Goal: Task Accomplishment & Management: Use online tool/utility

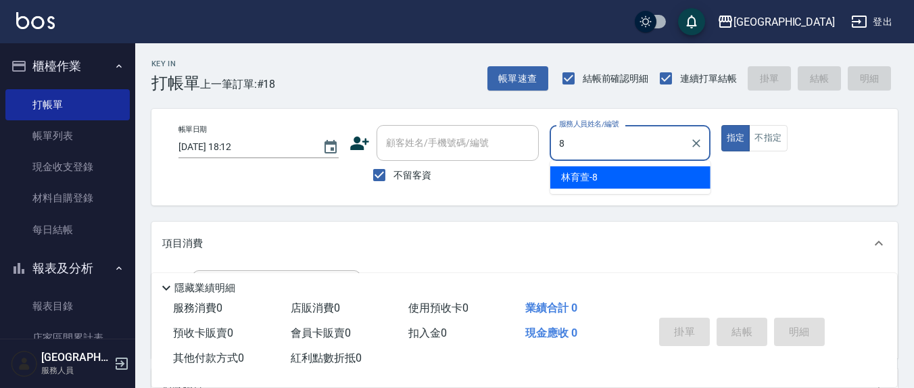
type input "8"
type button "true"
type input "林育萱-8"
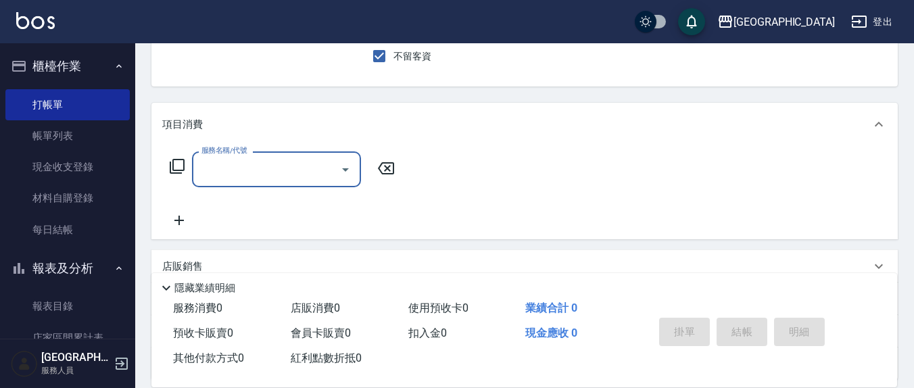
scroll to position [141, 0]
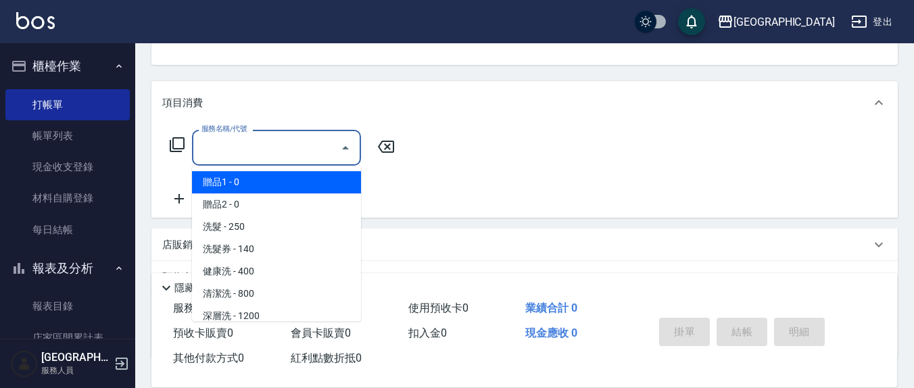
click at [324, 143] on input "服務名稱/代號" at bounding box center [266, 148] width 137 height 24
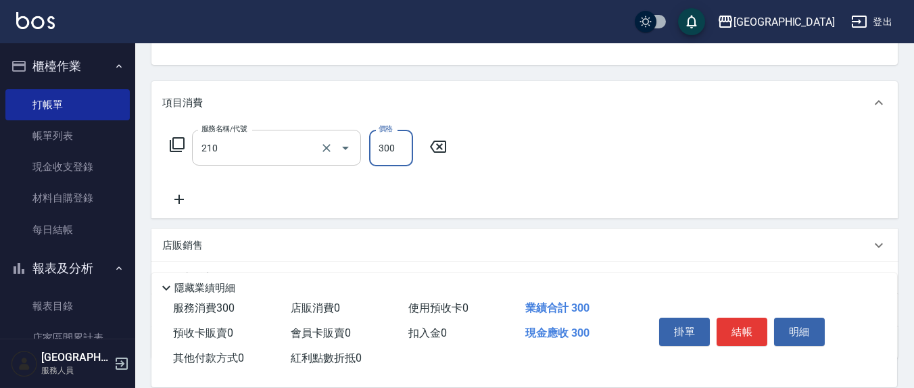
type input "歐娜洗髮精(210)"
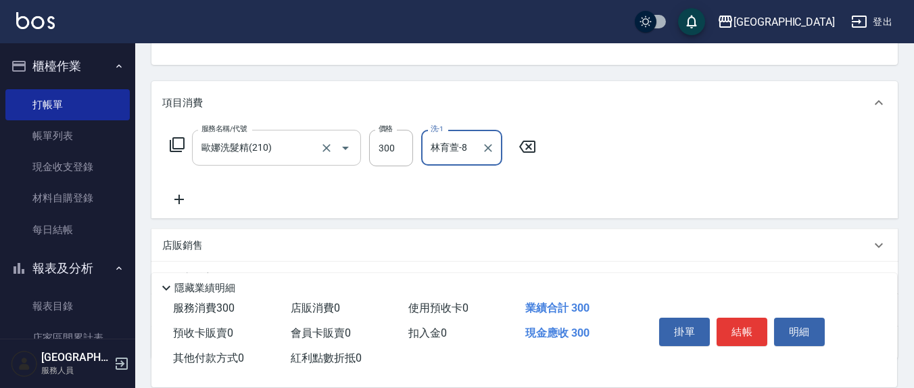
type input "林育萱-8"
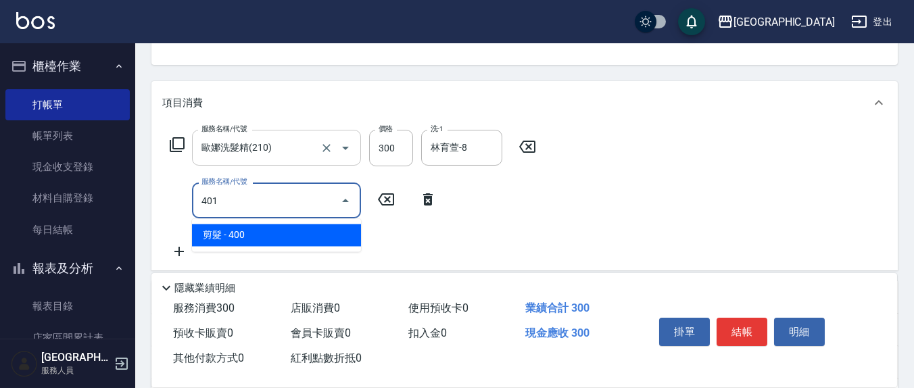
type input "剪髮(401)"
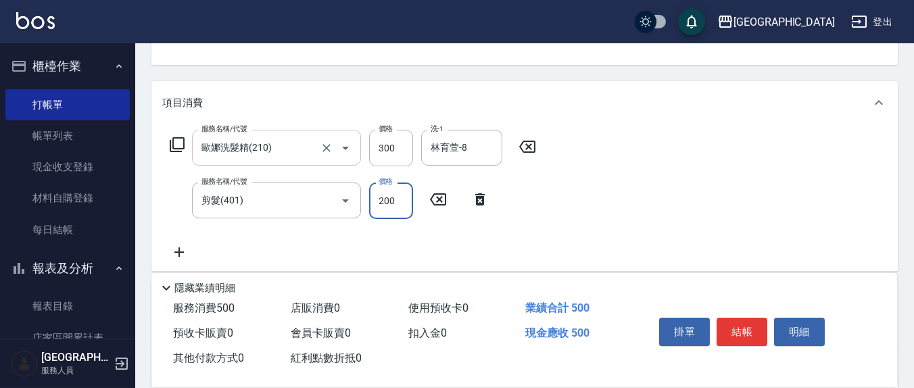
type input "200"
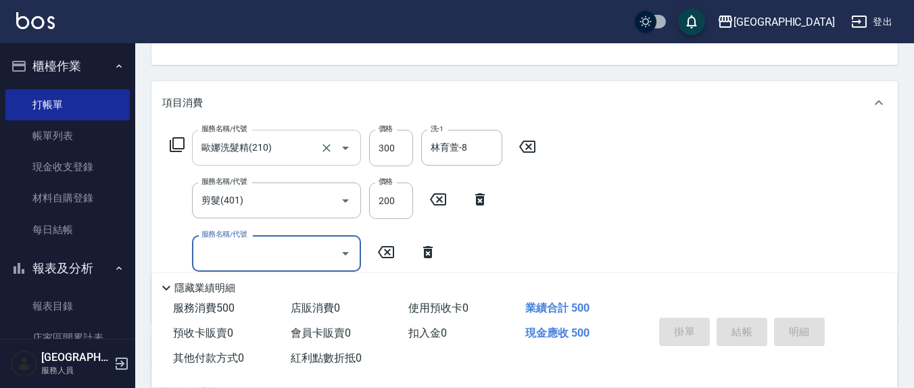
type input "[DATE] 19:36"
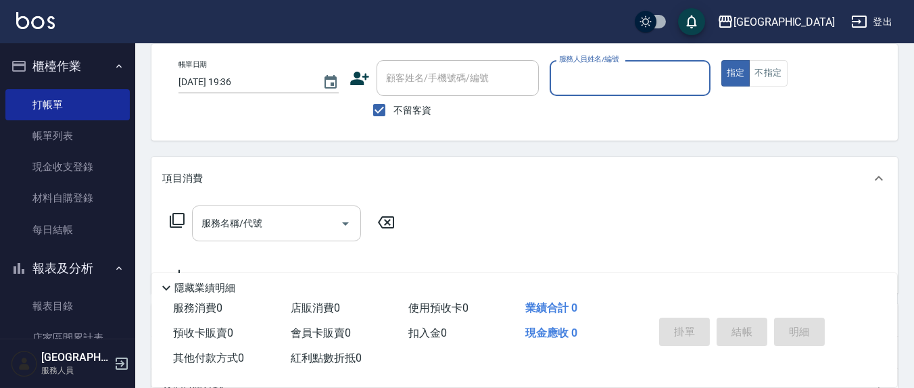
scroll to position [0, 0]
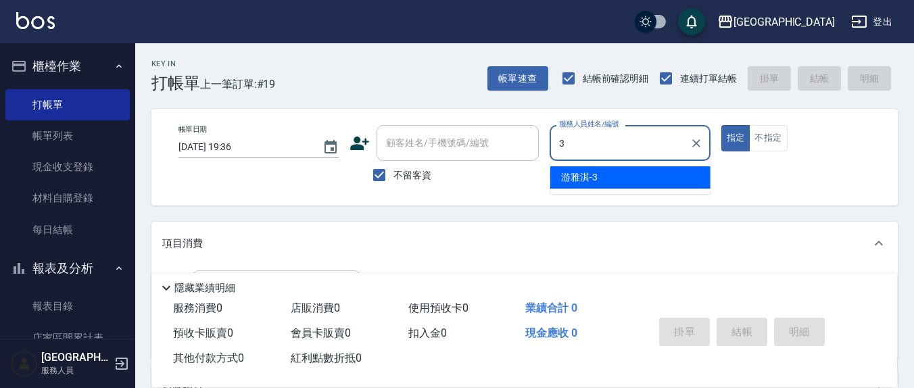
type input "游雅淇-3"
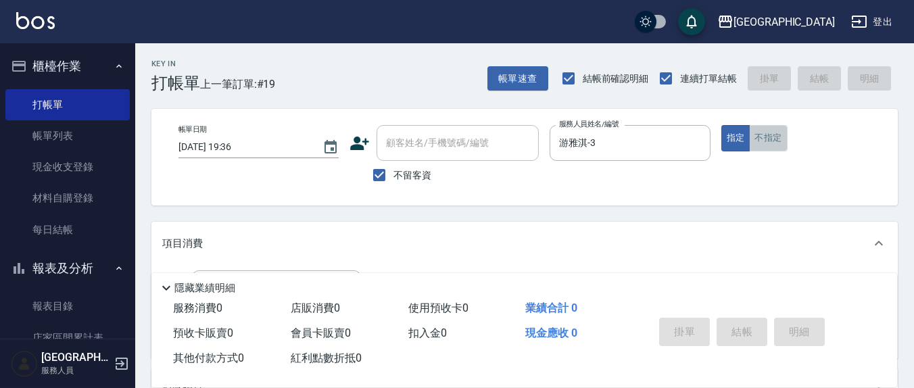
click at [768, 141] on button "不指定" at bounding box center [768, 138] width 38 height 26
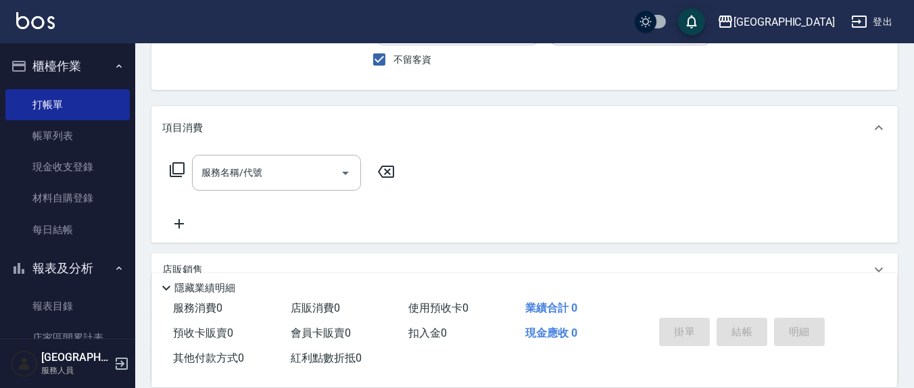
scroll to position [141, 0]
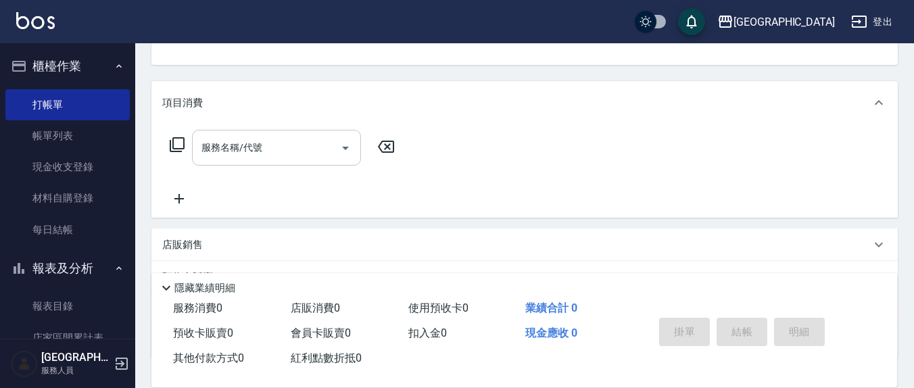
click at [256, 143] on div "服務名稱/代號 服務名稱/代號" at bounding box center [276, 148] width 169 height 36
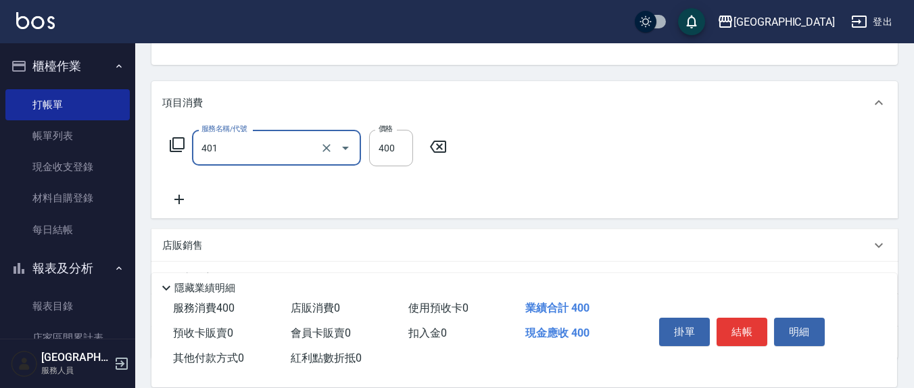
type input "剪髮(401)"
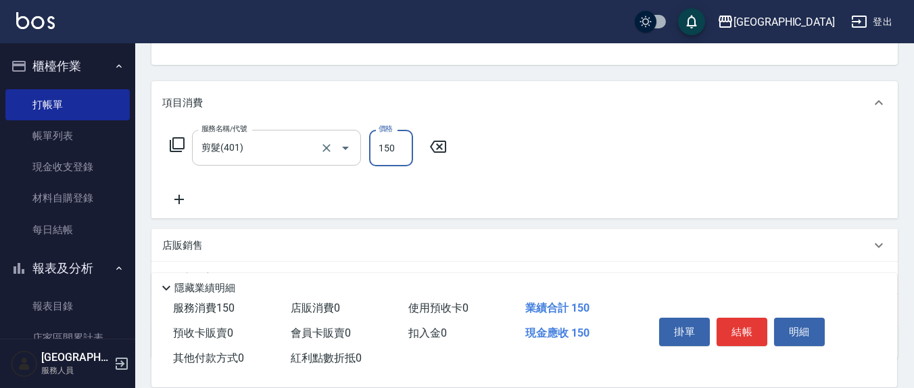
type input "150"
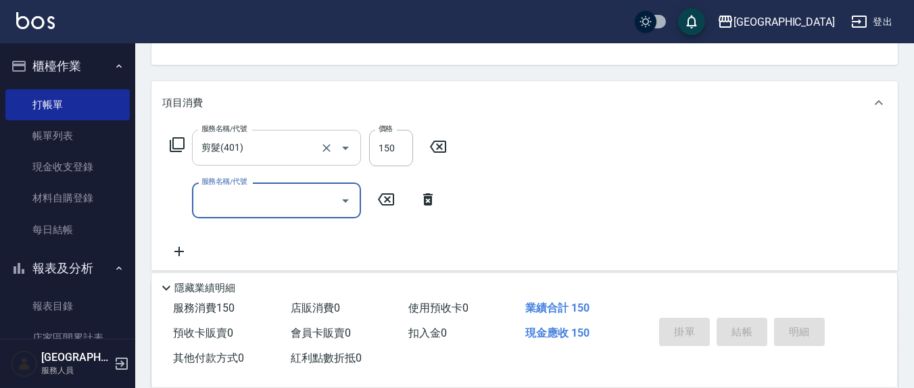
type button "false"
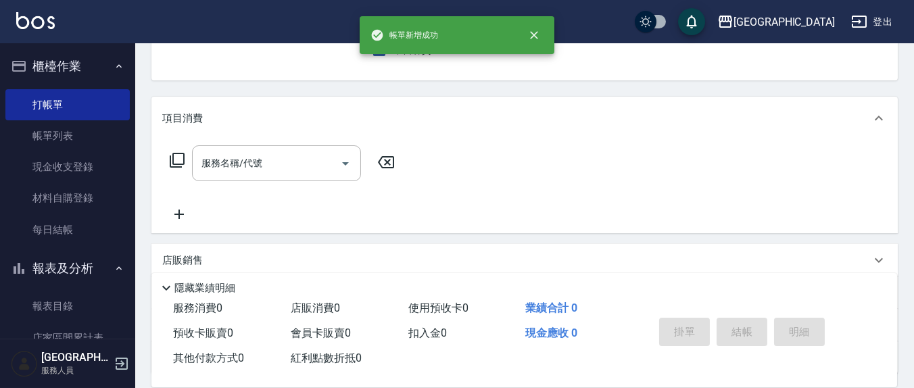
scroll to position [0, 0]
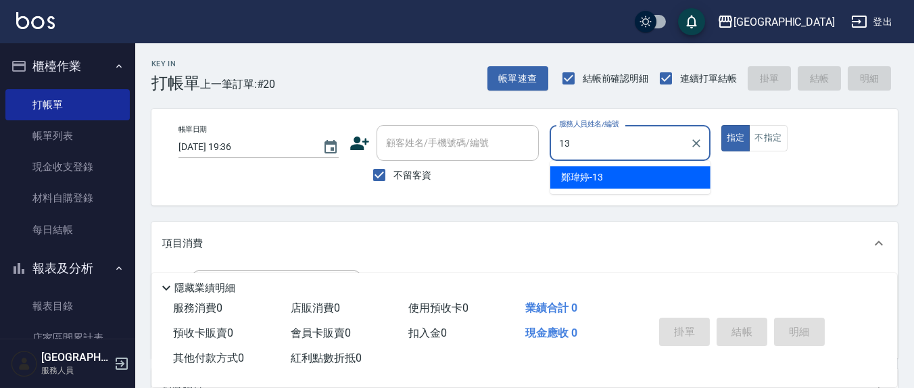
type input "鄭瑋婷-13"
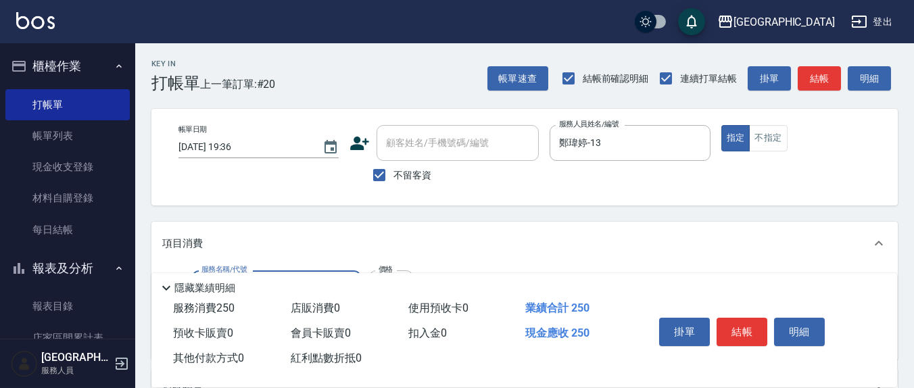
type input "洗髮(201)"
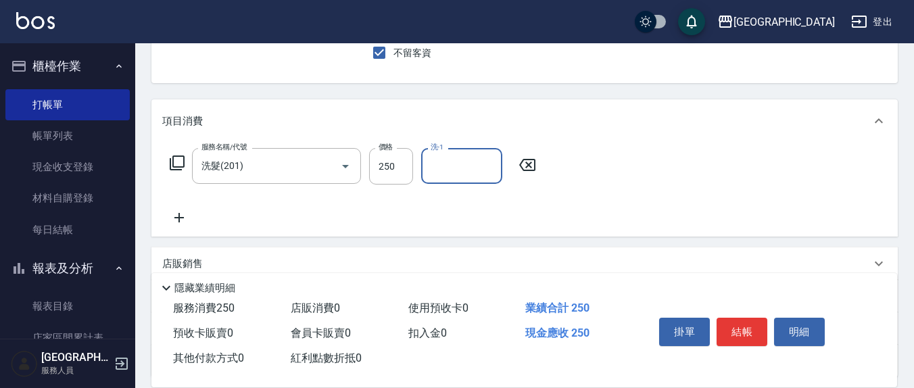
scroll to position [141, 0]
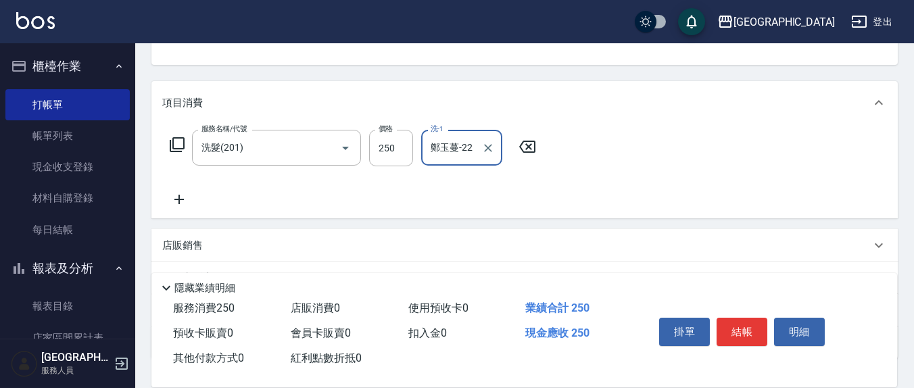
type input "鄭玉蔓-22"
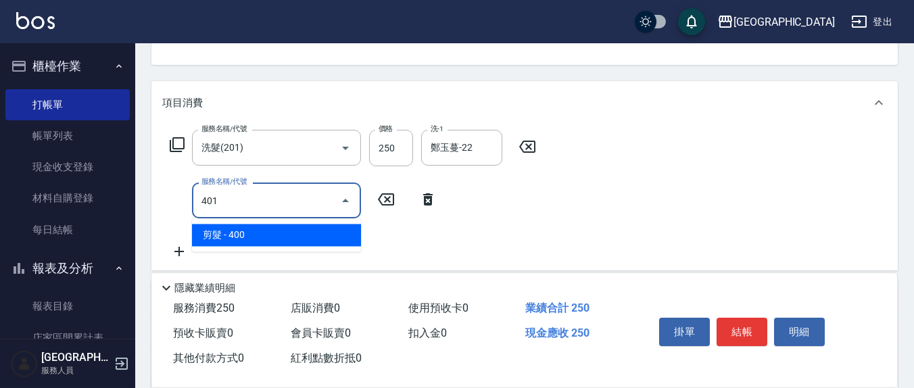
type input "剪髮(401)"
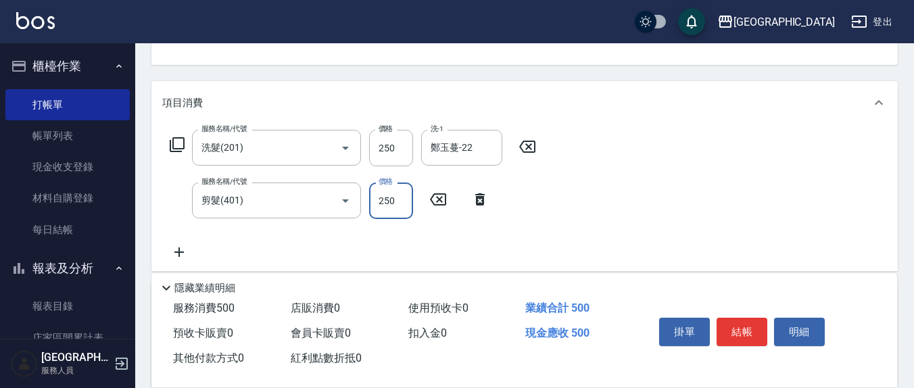
type input "250"
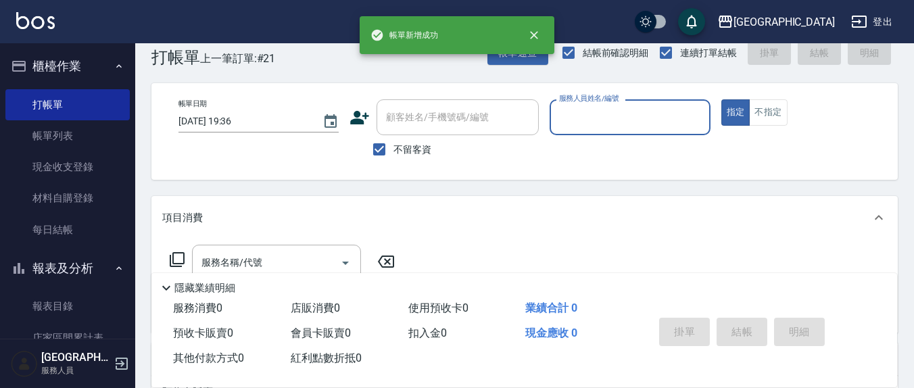
scroll to position [0, 0]
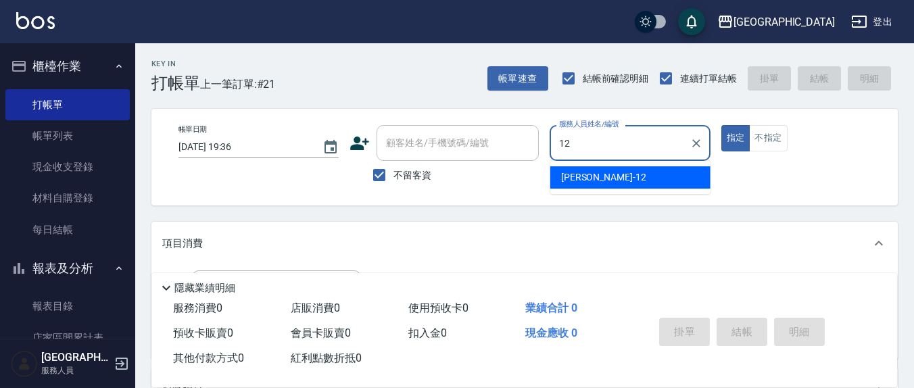
type input "呂桂花-12"
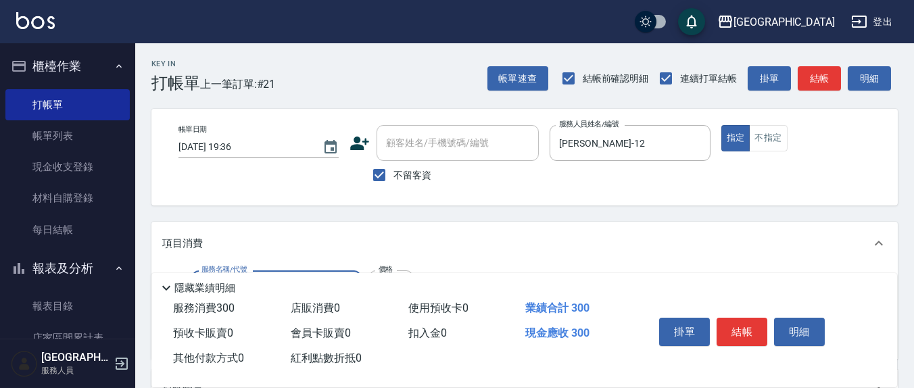
type input "歐娜洗髮精(210)"
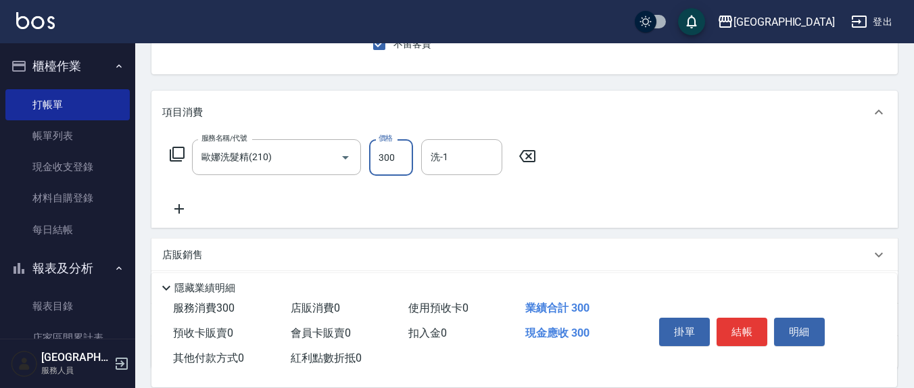
scroll to position [141, 0]
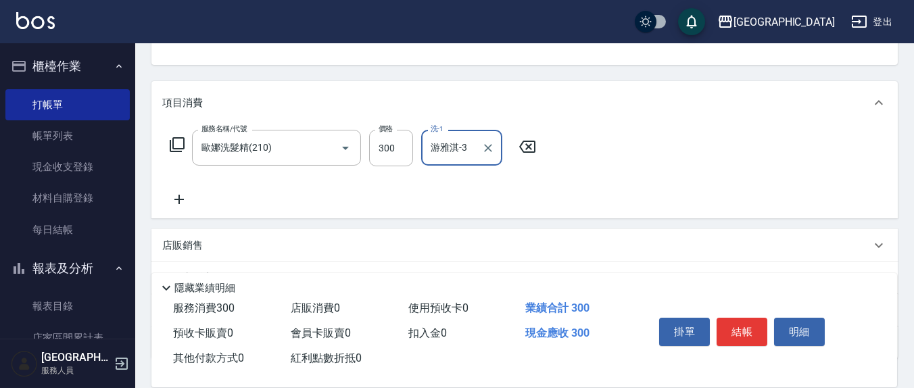
type input "游雅淇-3"
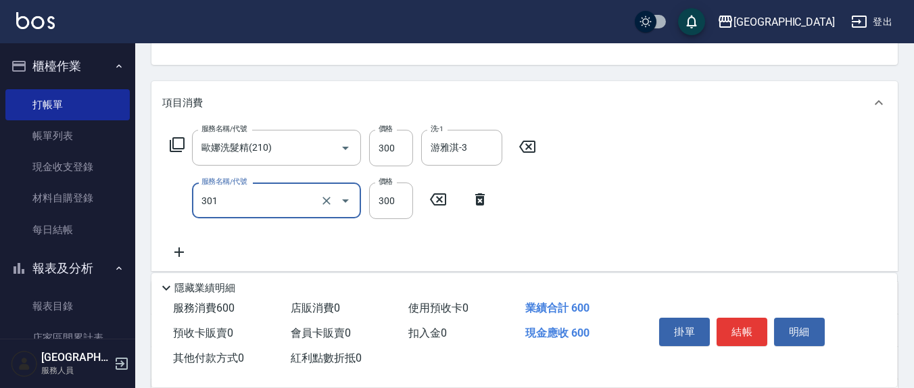
type input "補燙599以下(301)"
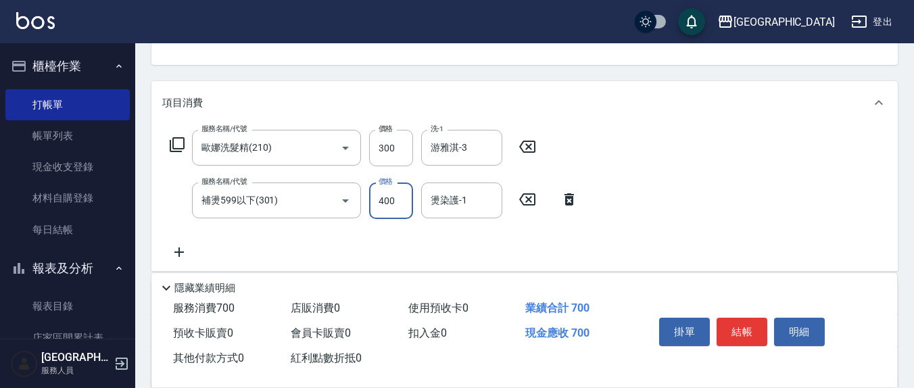
type input "400"
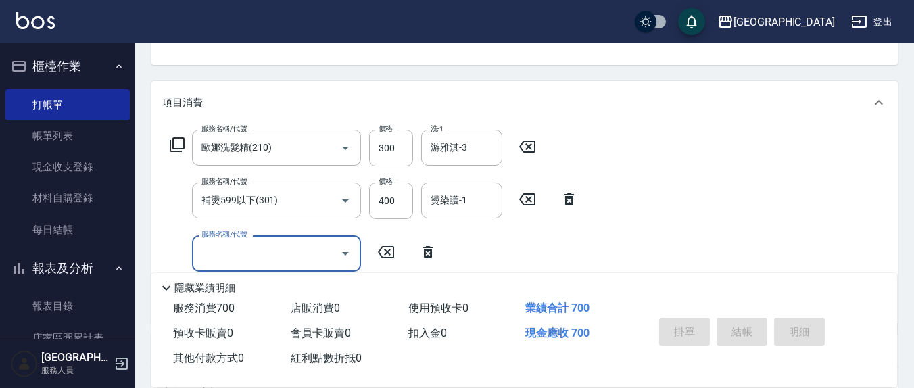
type input "2025/09/17 19:37"
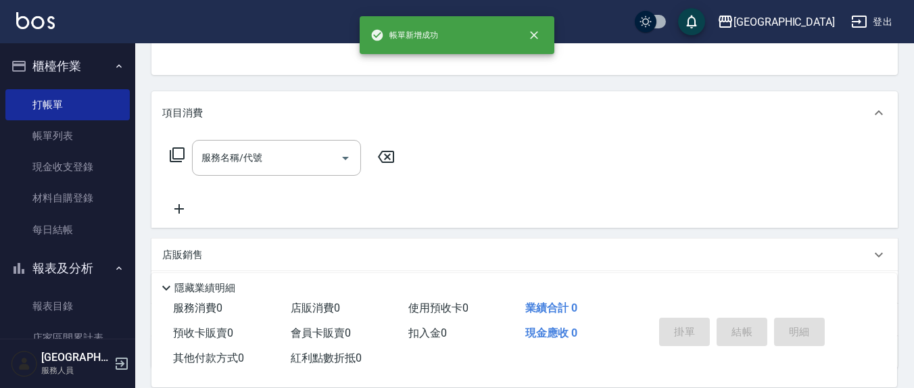
click at [722, 0] on button "指定" at bounding box center [736, 8] width 29 height 26
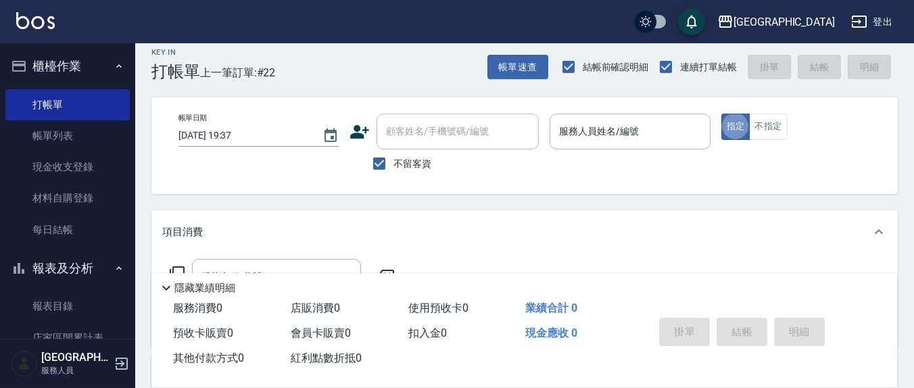
scroll to position [0, 0]
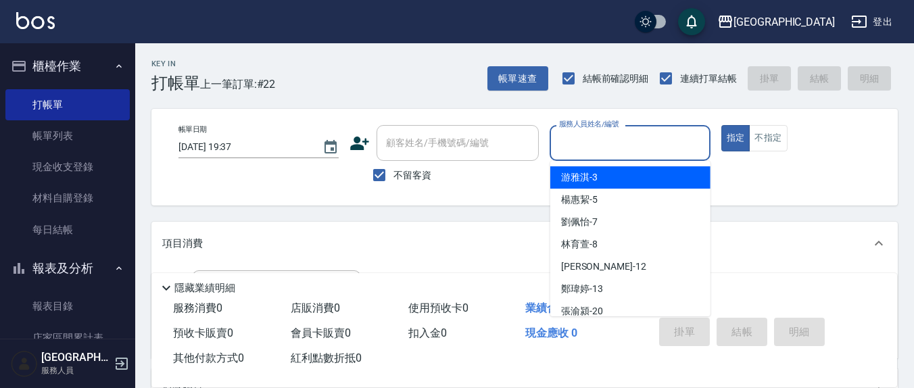
click at [570, 146] on div "服務人員姓名/編號 服務人員姓名/編號" at bounding box center [630, 143] width 160 height 36
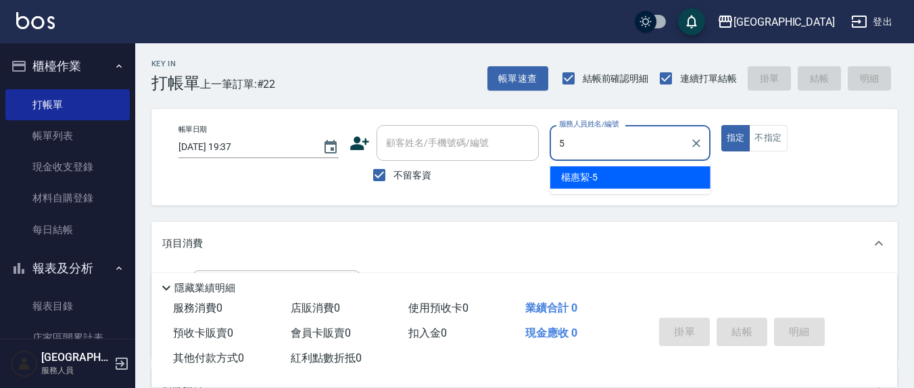
type input "楊惠絜-5"
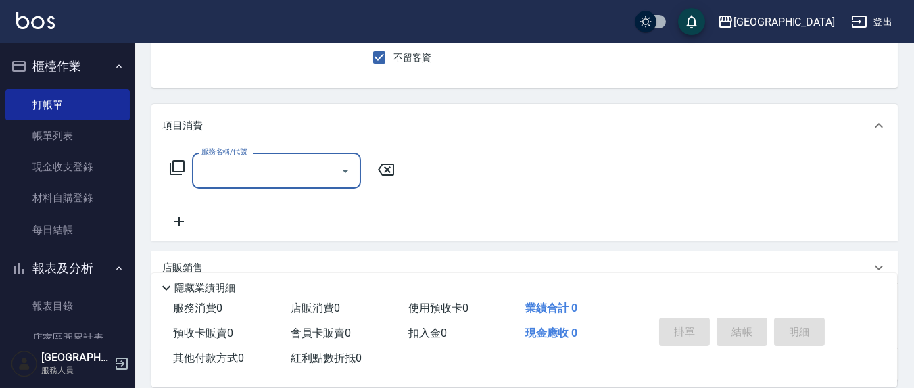
scroll to position [141, 0]
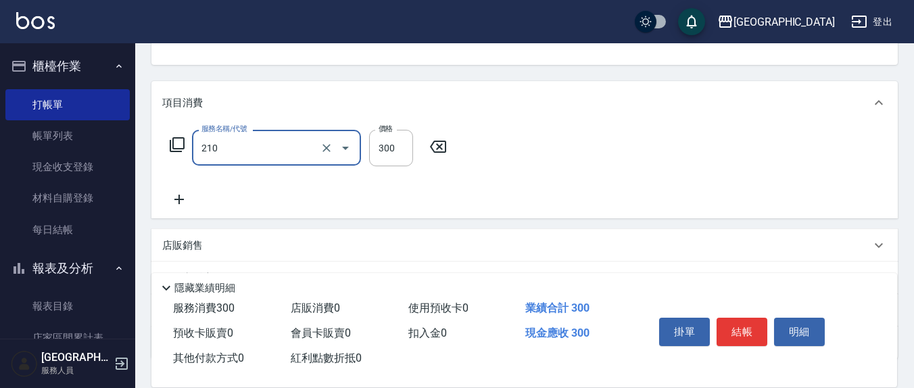
type input "歐娜洗髮精(210)"
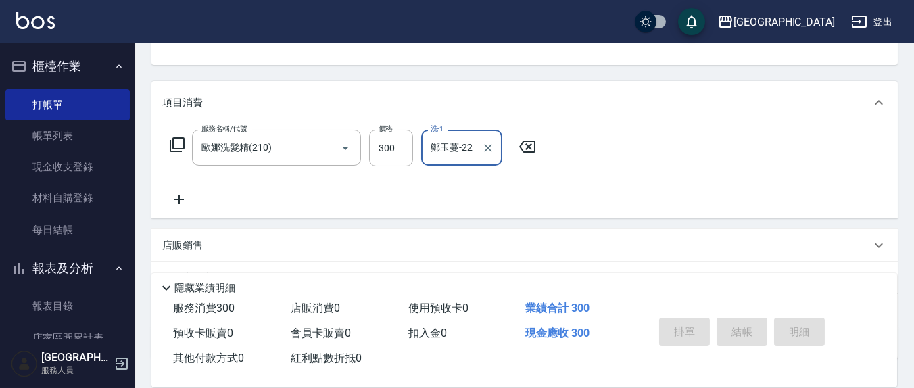
type input "鄭玉蔓-22"
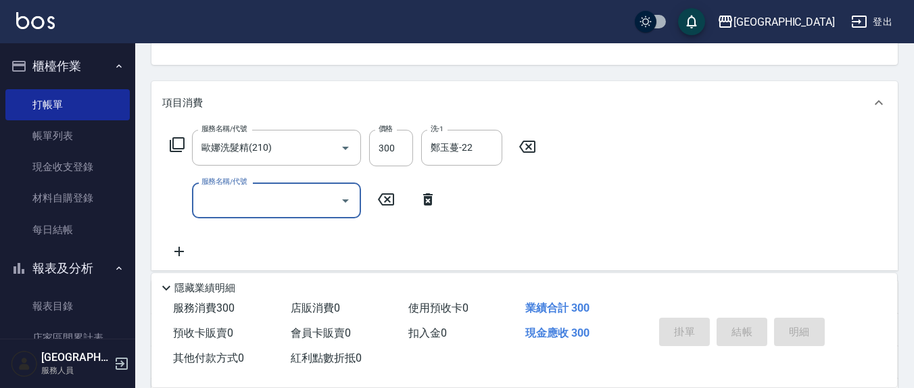
type input "2025/09/17 19:43"
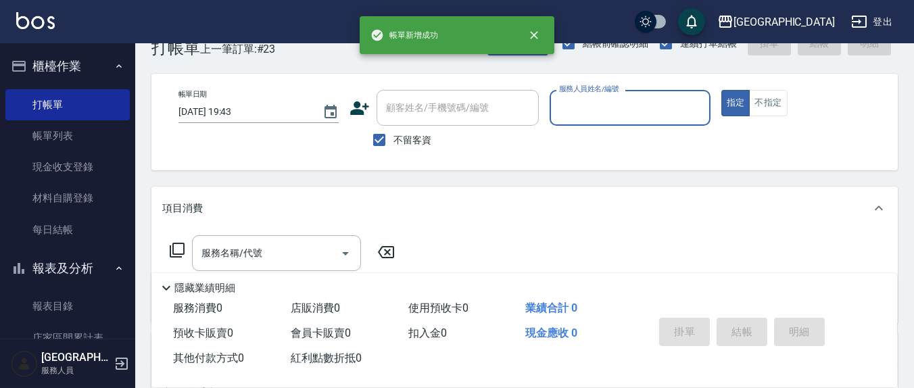
scroll to position [0, 0]
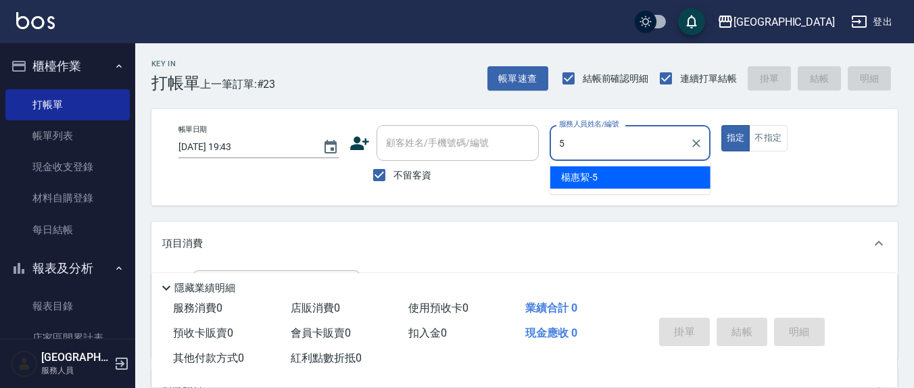
type input "楊惠絜-5"
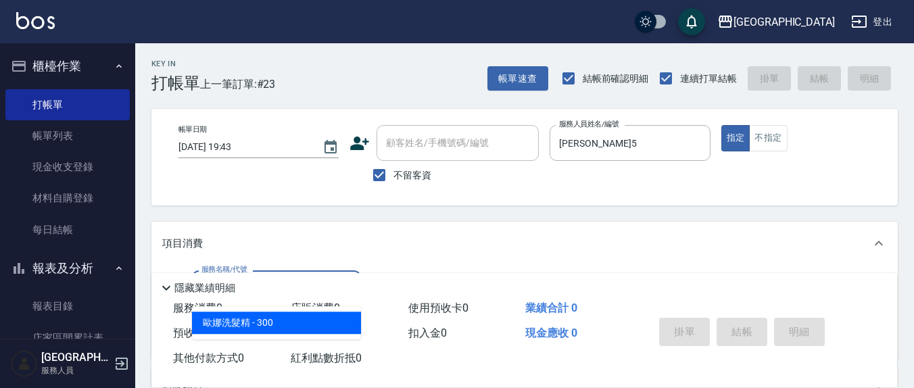
type input "歐娜洗髮精(210)"
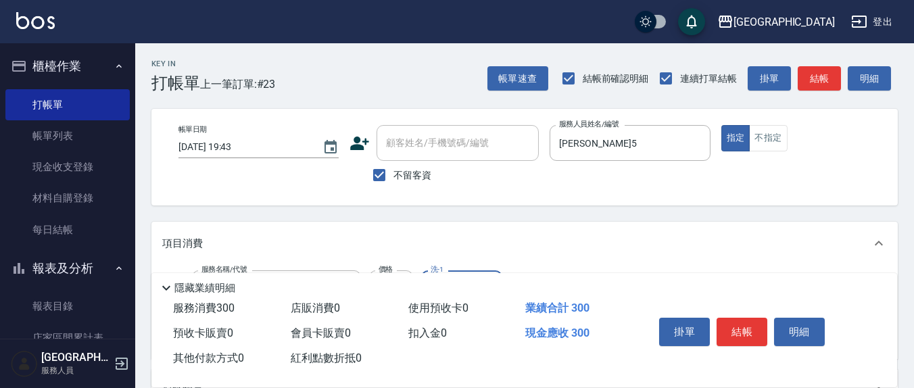
scroll to position [141, 0]
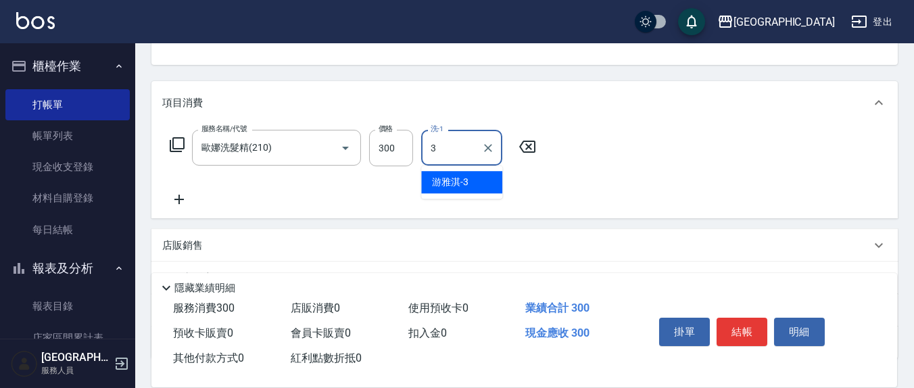
type input "游雅淇-3"
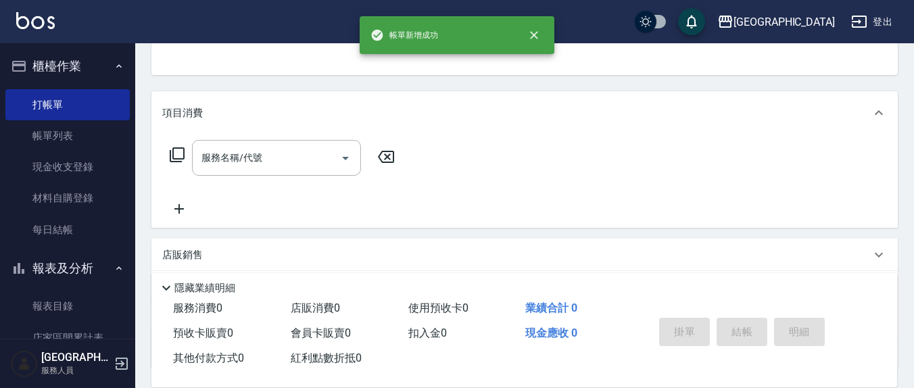
scroll to position [0, 0]
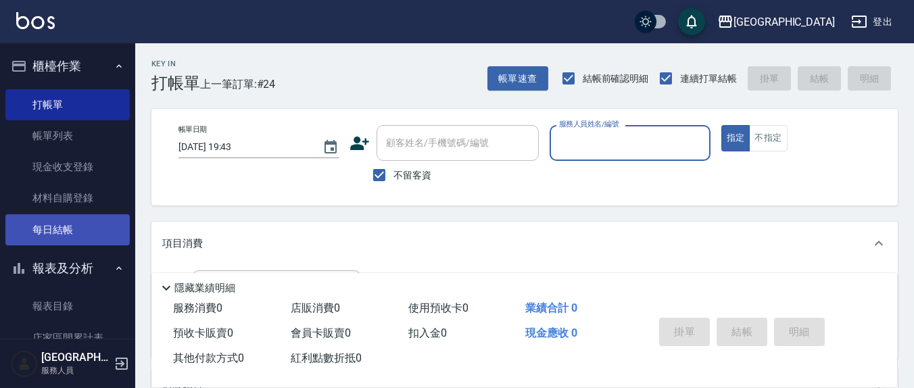
click at [97, 223] on link "每日結帳" at bounding box center [67, 229] width 124 height 31
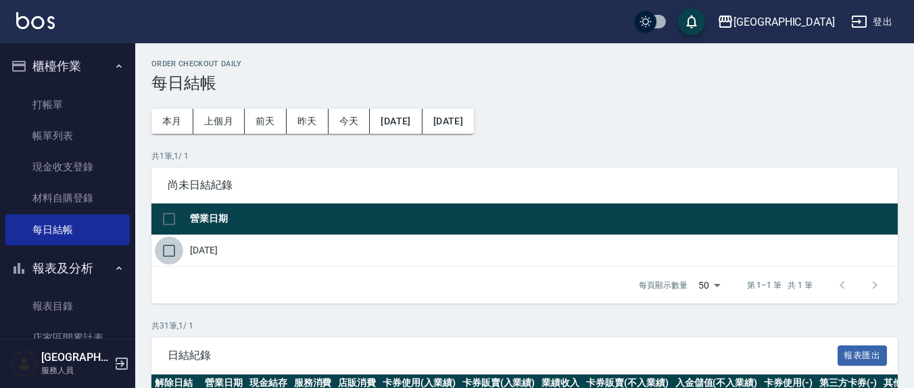
click at [157, 246] on input "checkbox" at bounding box center [169, 251] width 28 height 28
checkbox input "true"
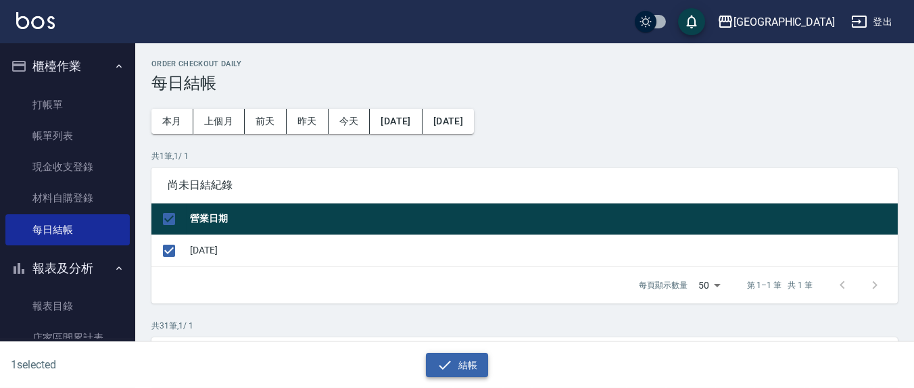
click at [488, 358] on button "結帳" at bounding box center [457, 365] width 63 height 25
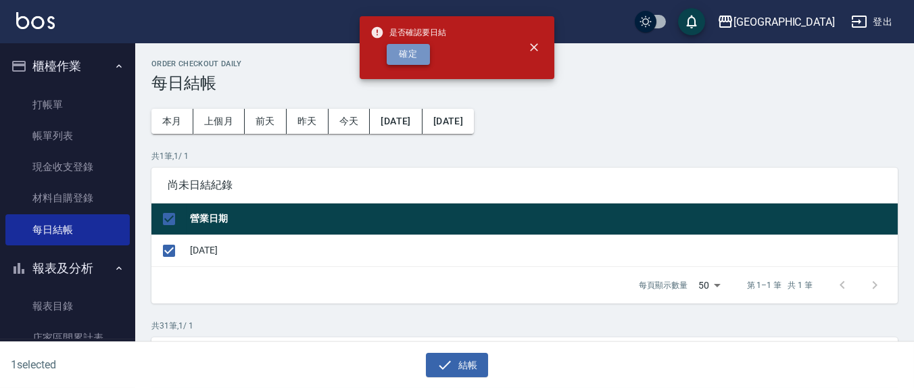
click at [419, 53] on button "確定" at bounding box center [408, 54] width 43 height 21
checkbox input "false"
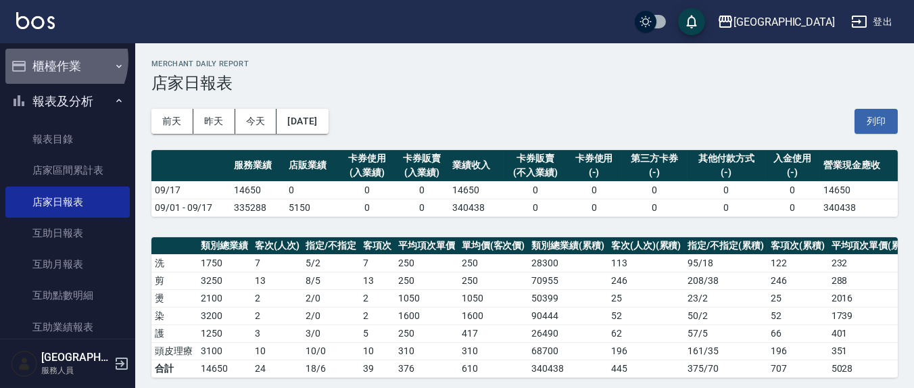
click at [57, 60] on button "櫃檯作業" at bounding box center [67, 66] width 124 height 35
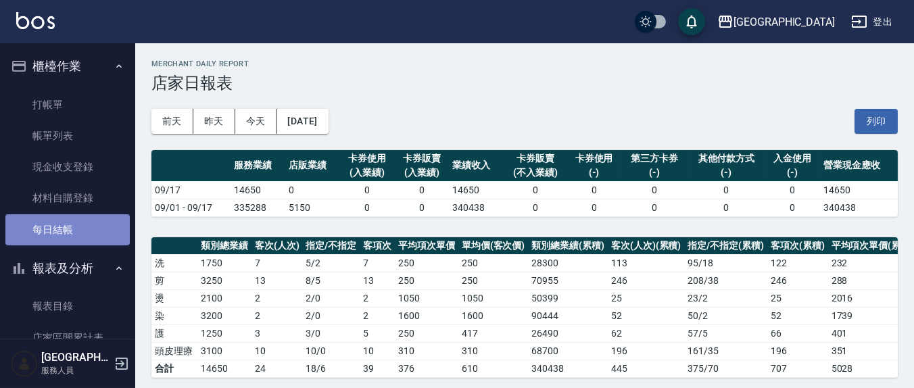
click at [93, 225] on link "每日結帳" at bounding box center [67, 229] width 124 height 31
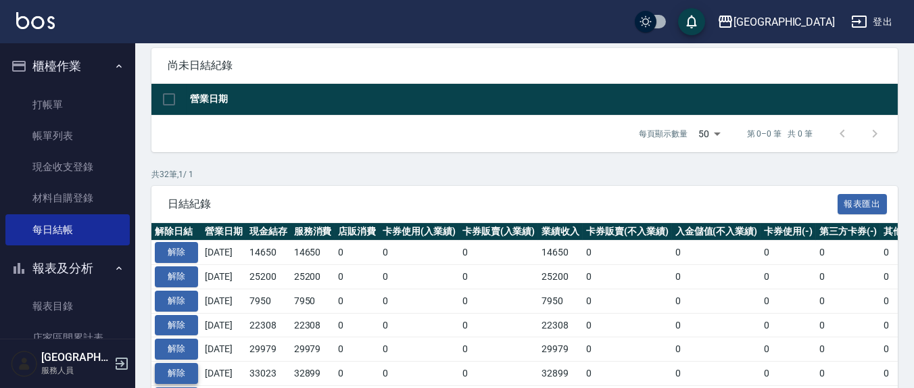
scroll to position [141, 0]
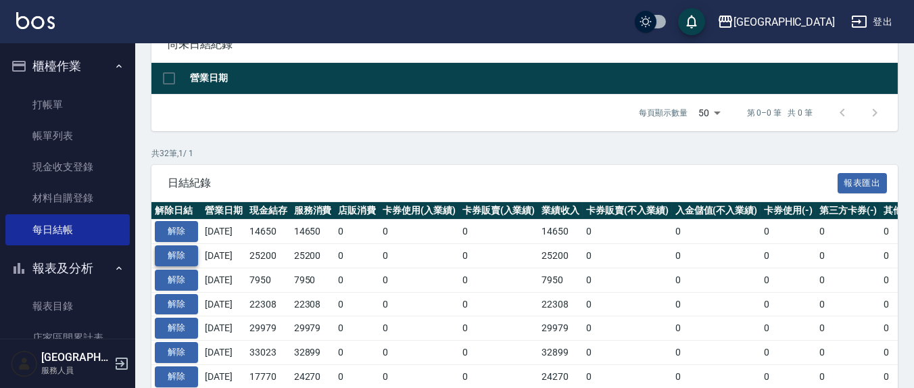
click at [172, 248] on button "解除" at bounding box center [176, 255] width 43 height 21
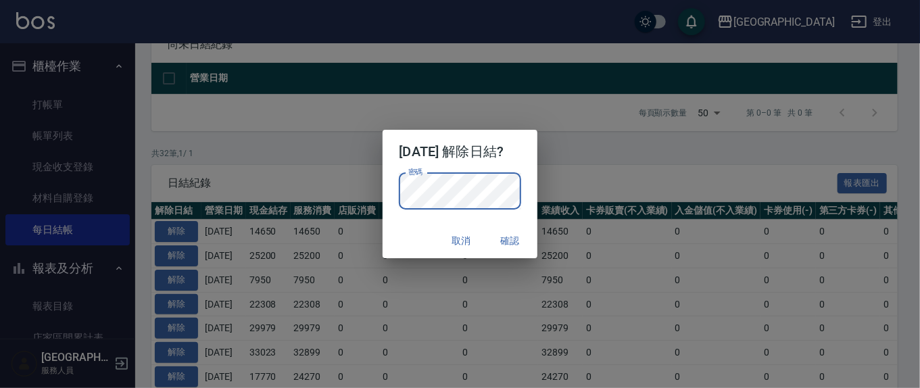
click at [517, 241] on button "確認" at bounding box center [510, 241] width 43 height 25
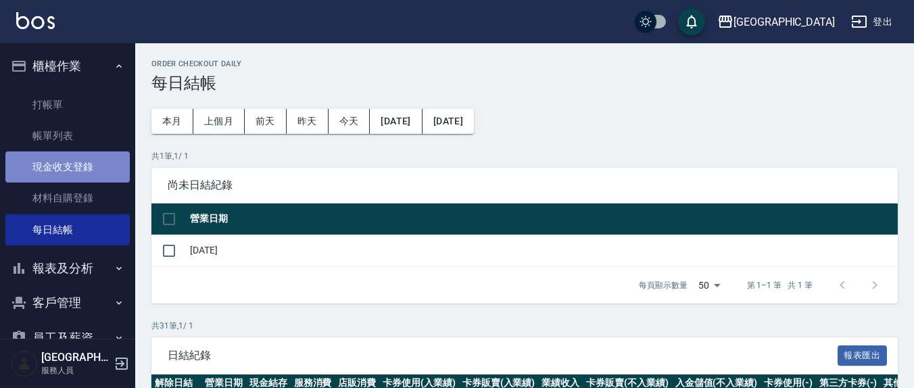
click at [72, 170] on link "現金收支登錄" at bounding box center [67, 166] width 124 height 31
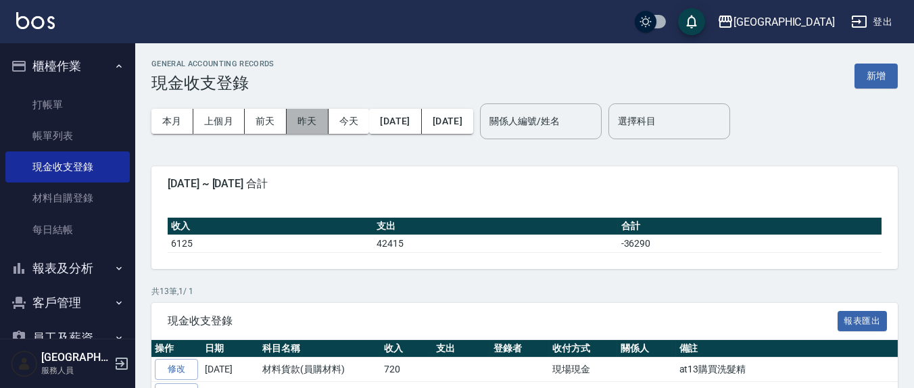
click at [302, 124] on button "昨天" at bounding box center [308, 121] width 42 height 25
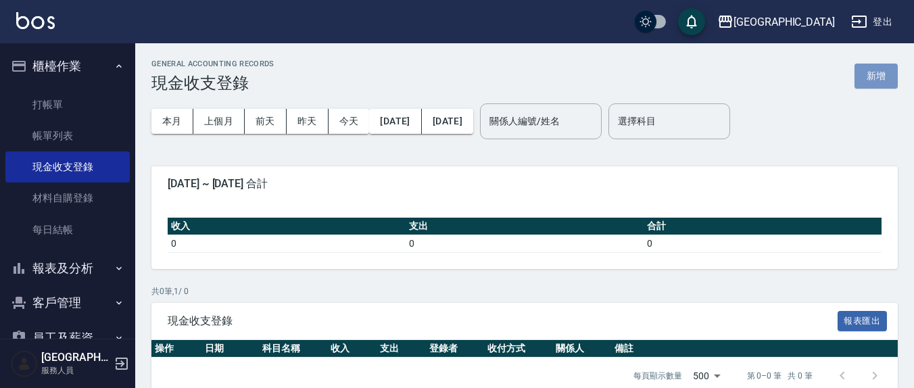
click at [860, 72] on button "新增" at bounding box center [876, 76] width 43 height 25
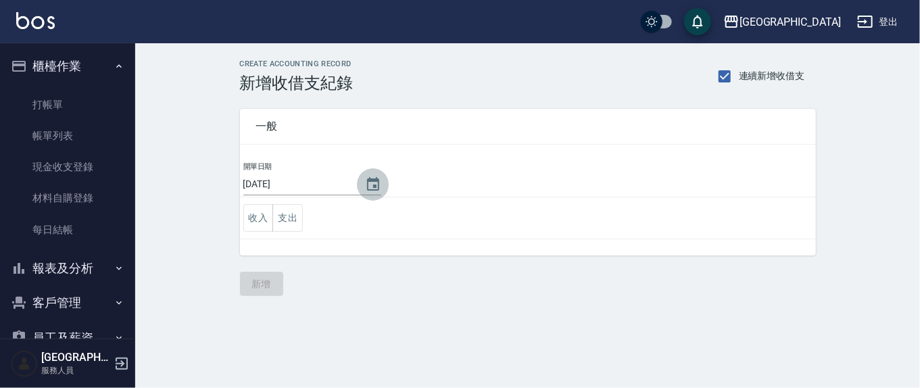
click at [358, 179] on button "Choose date, selected date is 2025-09-17" at bounding box center [373, 184] width 32 height 32
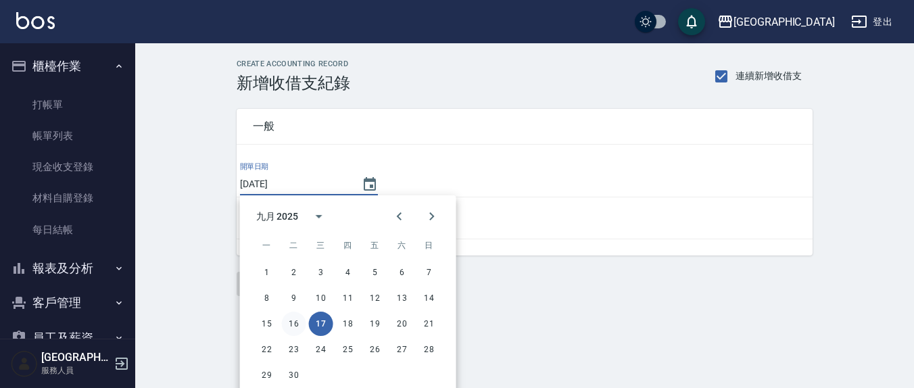
click at [294, 327] on button "16" at bounding box center [294, 324] width 24 height 24
type input "[DATE]"
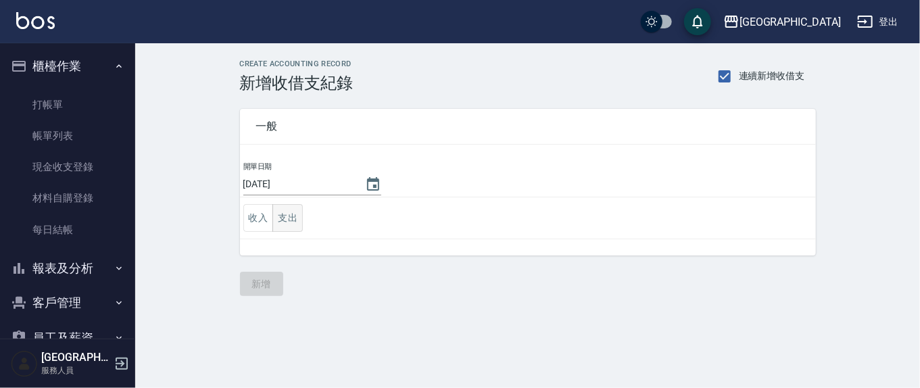
click at [293, 207] on button "支出" at bounding box center [288, 218] width 30 height 28
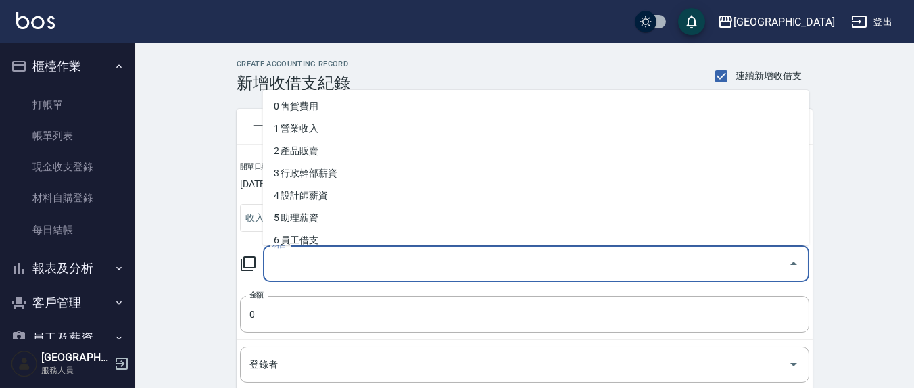
click at [275, 271] on input "科目" at bounding box center [526, 264] width 514 height 24
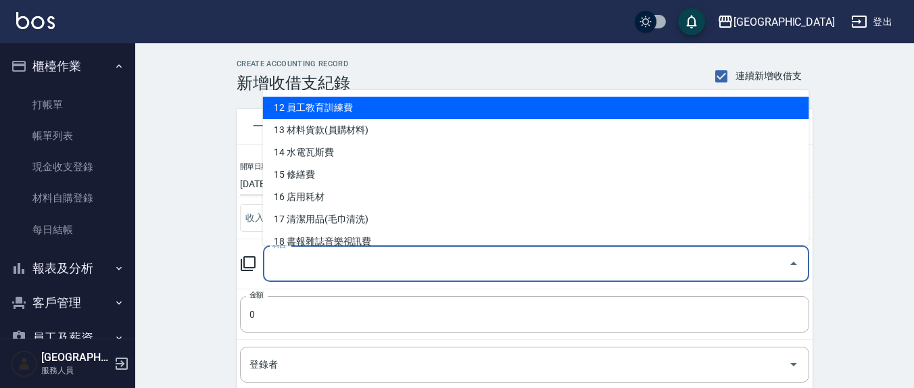
scroll to position [281, 0]
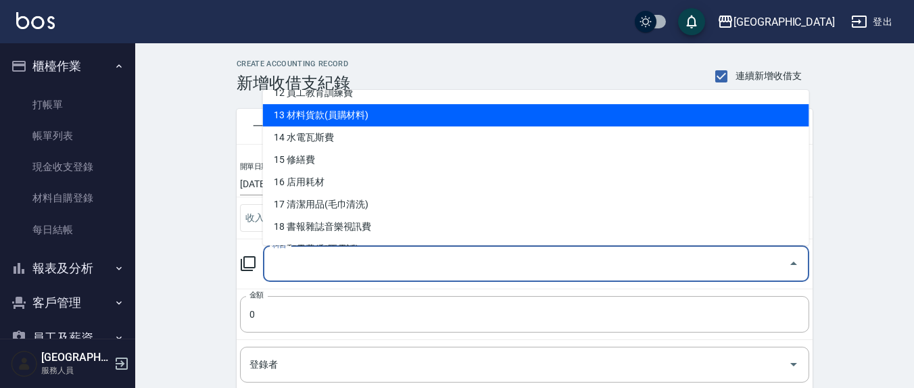
click at [344, 120] on li "13 材料貨款(員購材料)" at bounding box center [536, 116] width 546 height 22
type input "13 材料貨款(員購材料)"
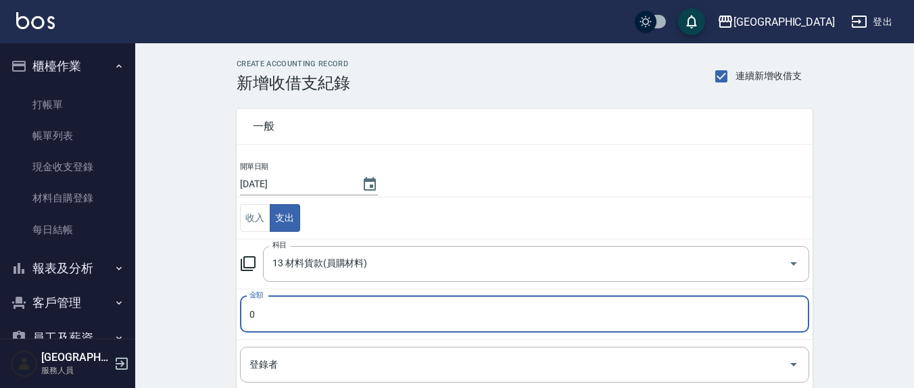
click at [271, 323] on input "0" at bounding box center [524, 314] width 569 height 37
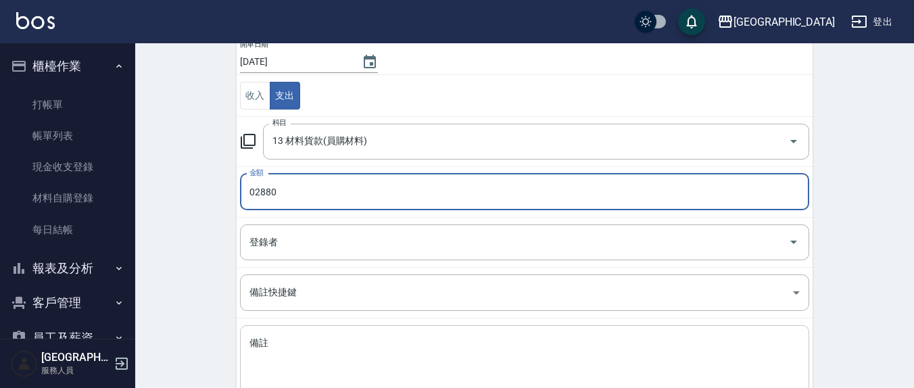
scroll to position [141, 0]
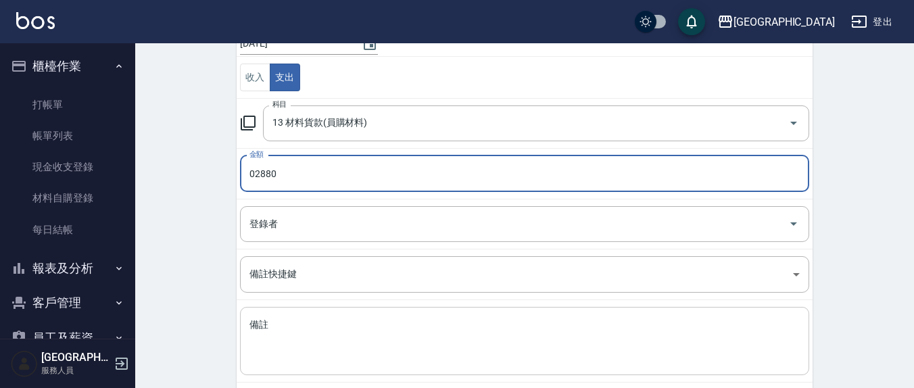
type input "02880"
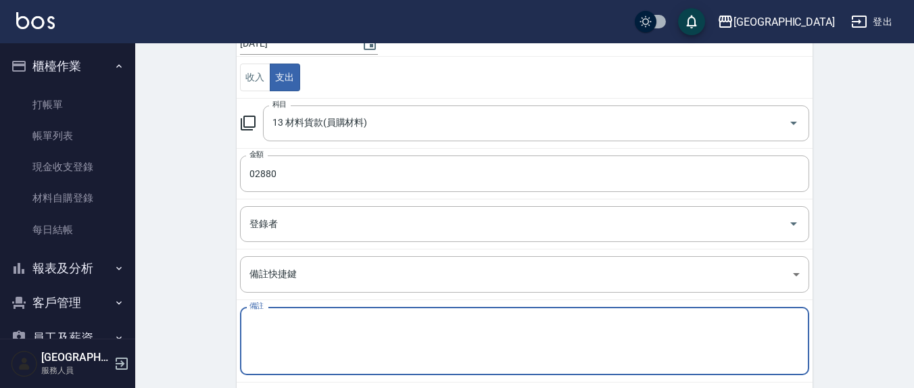
click at [282, 333] on textarea "備註" at bounding box center [525, 342] width 551 height 46
type textarea "f"
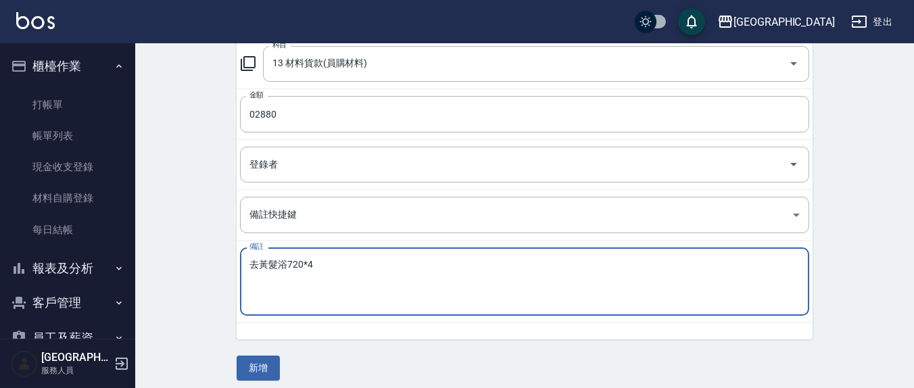
scroll to position [207, 0]
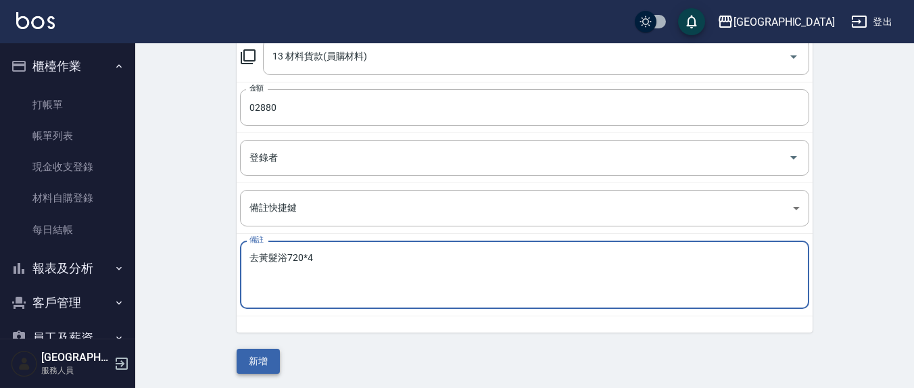
type textarea "去黃髮浴720*4"
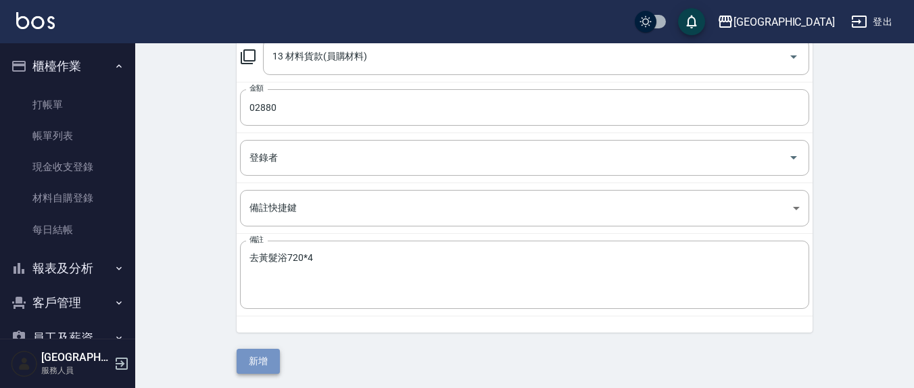
click at [267, 362] on button "新增" at bounding box center [258, 361] width 43 height 25
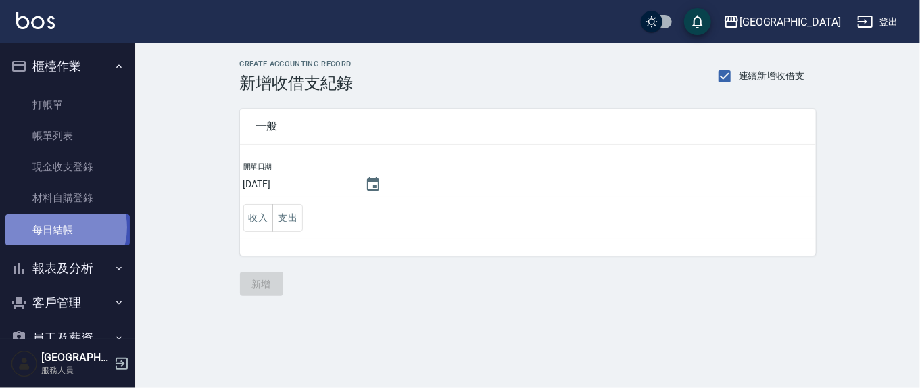
click at [56, 227] on link "每日結帳" at bounding box center [67, 229] width 124 height 31
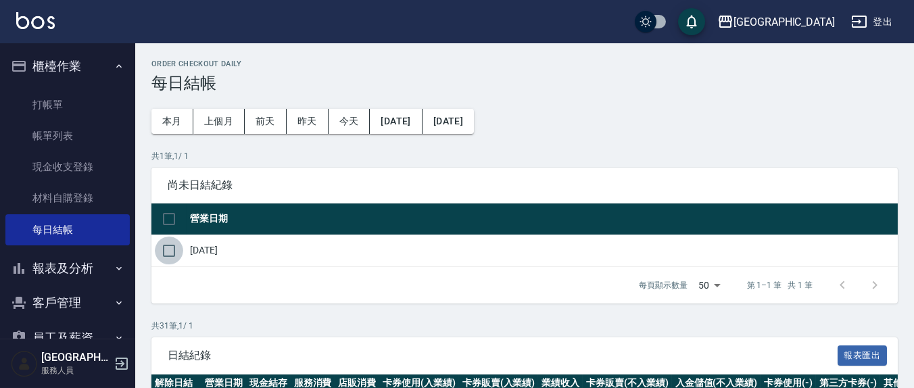
click at [172, 251] on input "checkbox" at bounding box center [169, 251] width 28 height 28
checkbox input "true"
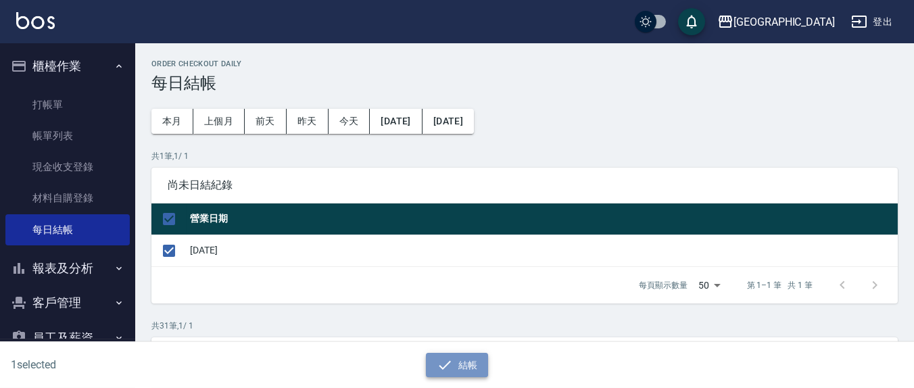
click at [465, 363] on button "結帳" at bounding box center [457, 365] width 63 height 25
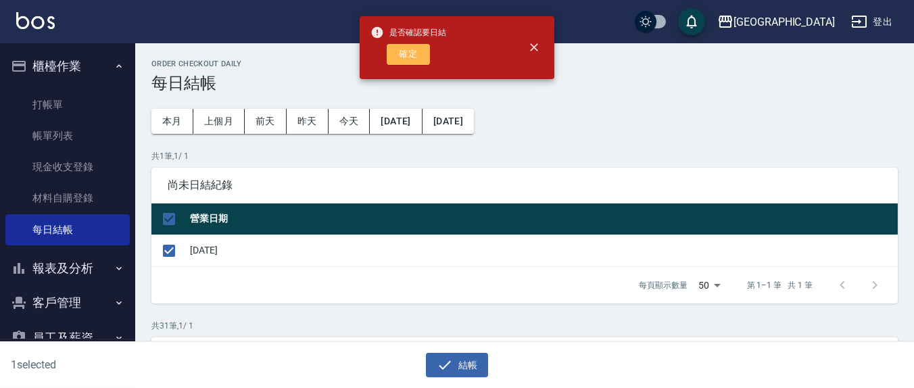
click at [415, 55] on button "確定" at bounding box center [408, 54] width 43 height 21
checkbox input "false"
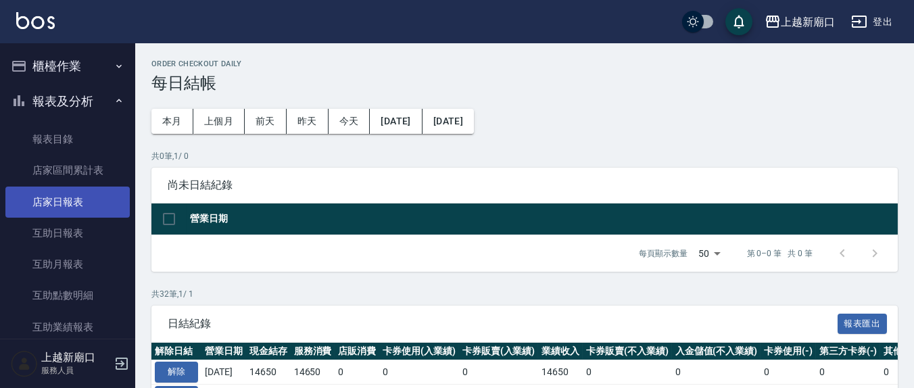
click at [84, 196] on link "店家日報表" at bounding box center [67, 202] width 124 height 31
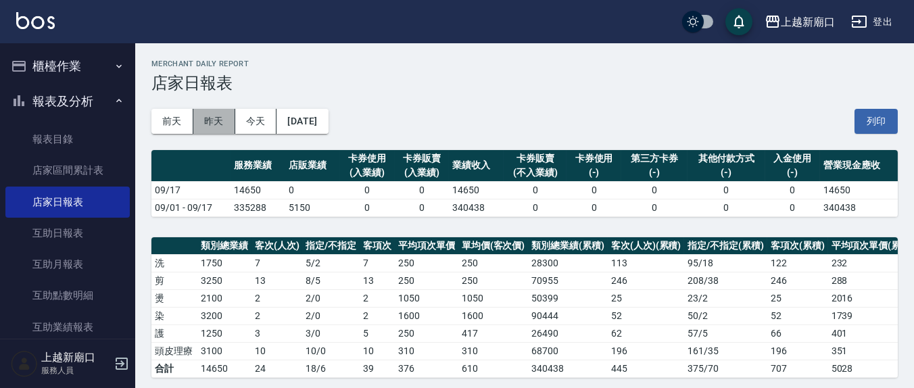
click at [213, 116] on button "昨天" at bounding box center [214, 121] width 42 height 25
click at [268, 116] on button "今天" at bounding box center [256, 121] width 42 height 25
click at [890, 122] on button "列印" at bounding box center [876, 121] width 43 height 25
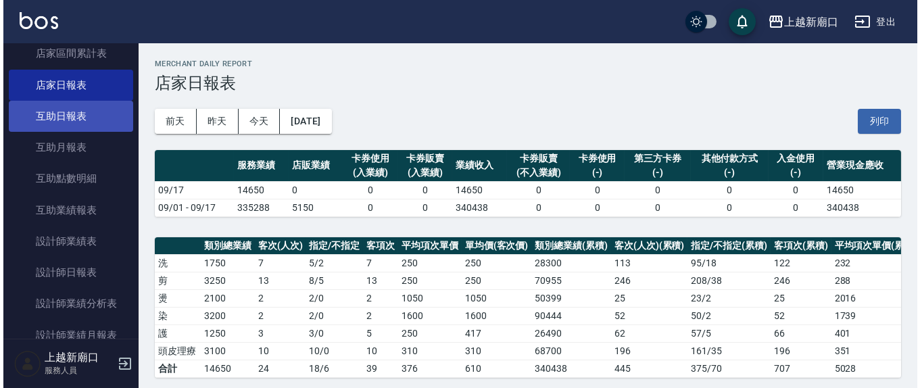
scroll to position [141, 0]
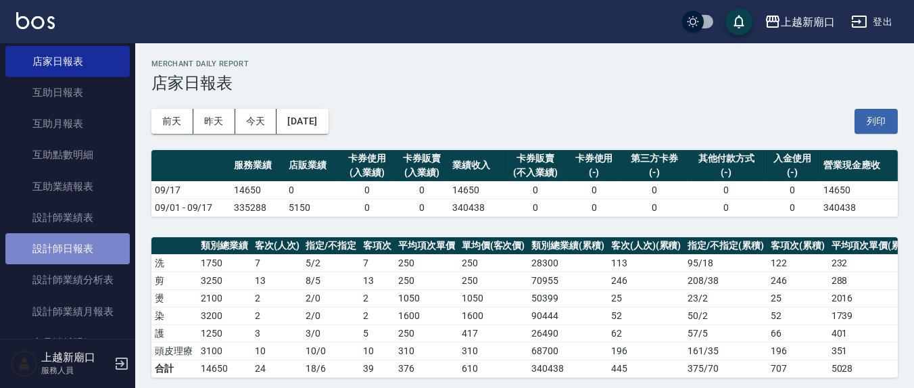
click at [89, 252] on link "設計師日報表" at bounding box center [67, 248] width 124 height 31
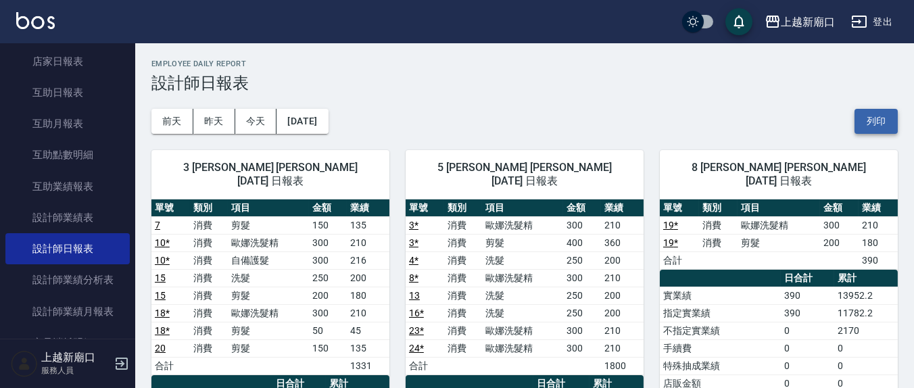
click at [880, 120] on button "列印" at bounding box center [876, 121] width 43 height 25
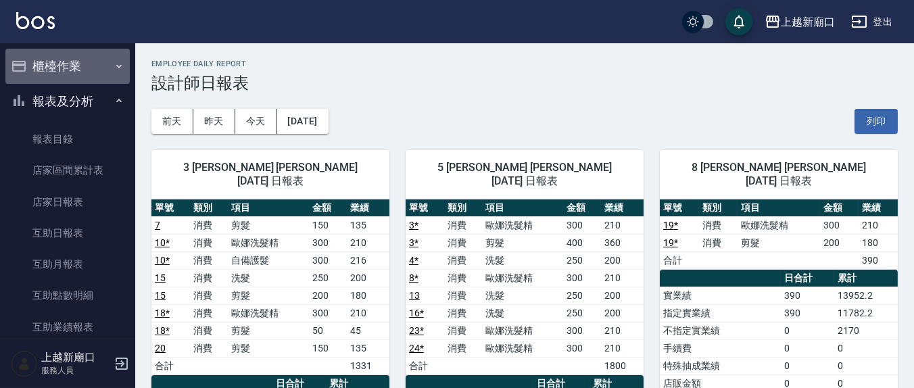
click at [72, 60] on button "櫃檯作業" at bounding box center [67, 66] width 124 height 35
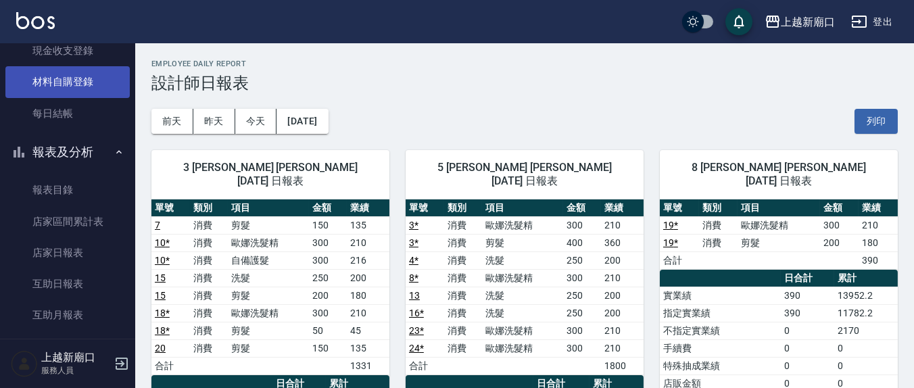
scroll to position [141, 0]
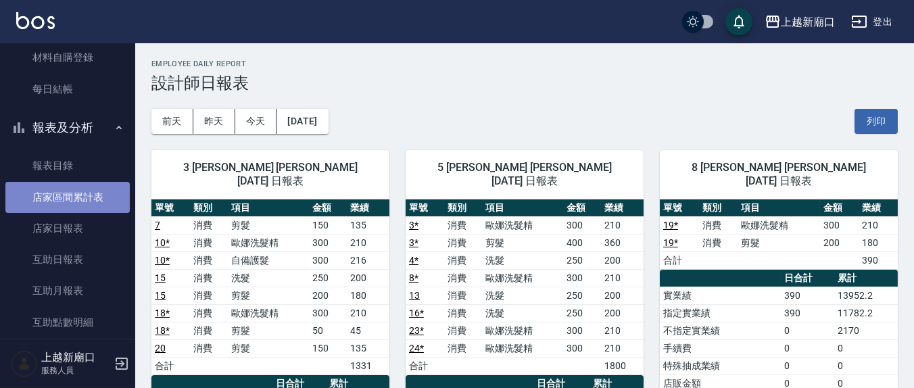
click at [96, 195] on link "店家區間累計表" at bounding box center [67, 197] width 124 height 31
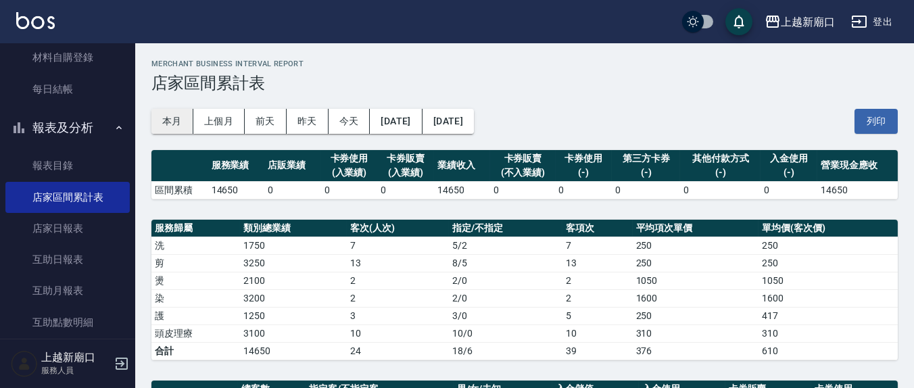
click at [167, 128] on button "本月" at bounding box center [172, 121] width 42 height 25
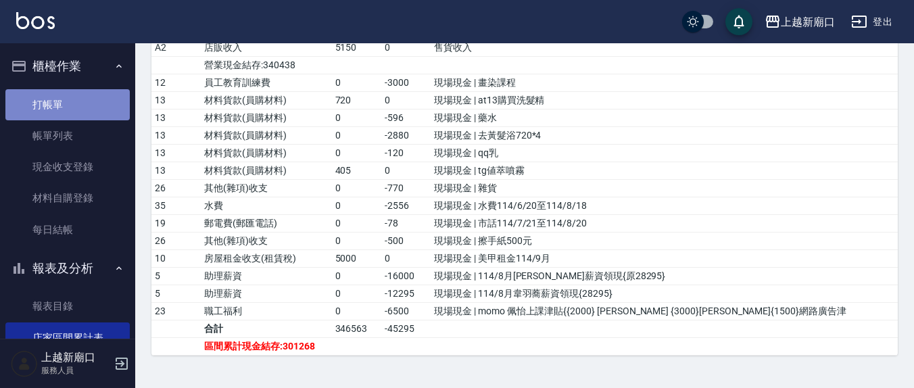
click at [69, 112] on link "打帳單" at bounding box center [67, 104] width 124 height 31
